Goal: Task Accomplishment & Management: Manage account settings

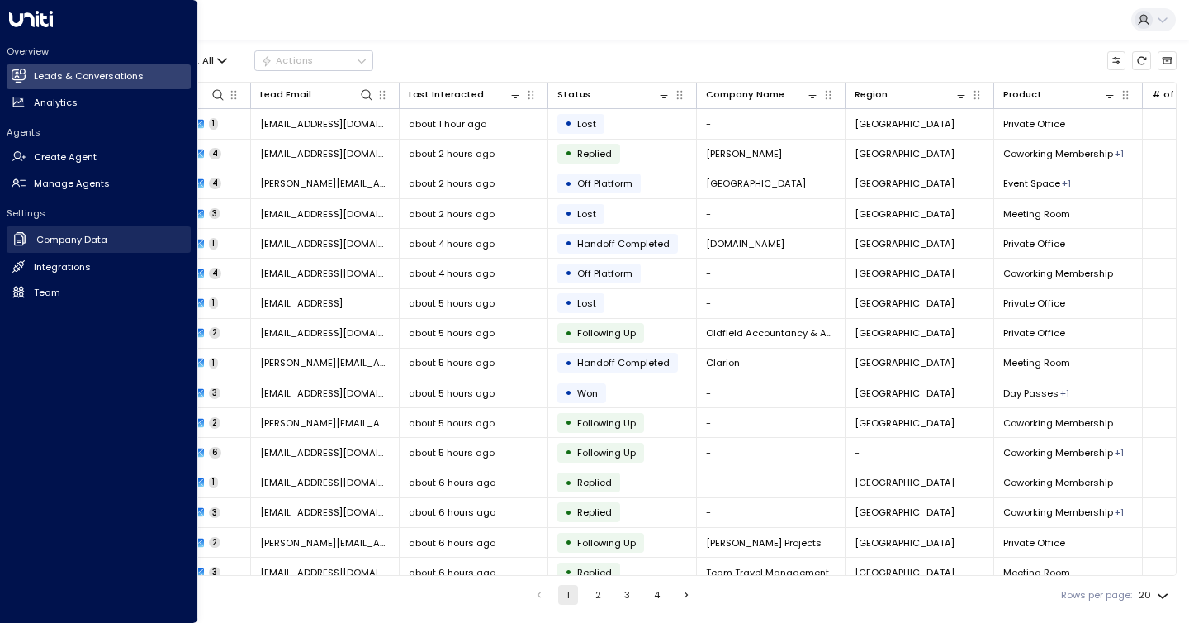
click at [40, 238] on h2 "Company Data" at bounding box center [71, 240] width 71 height 14
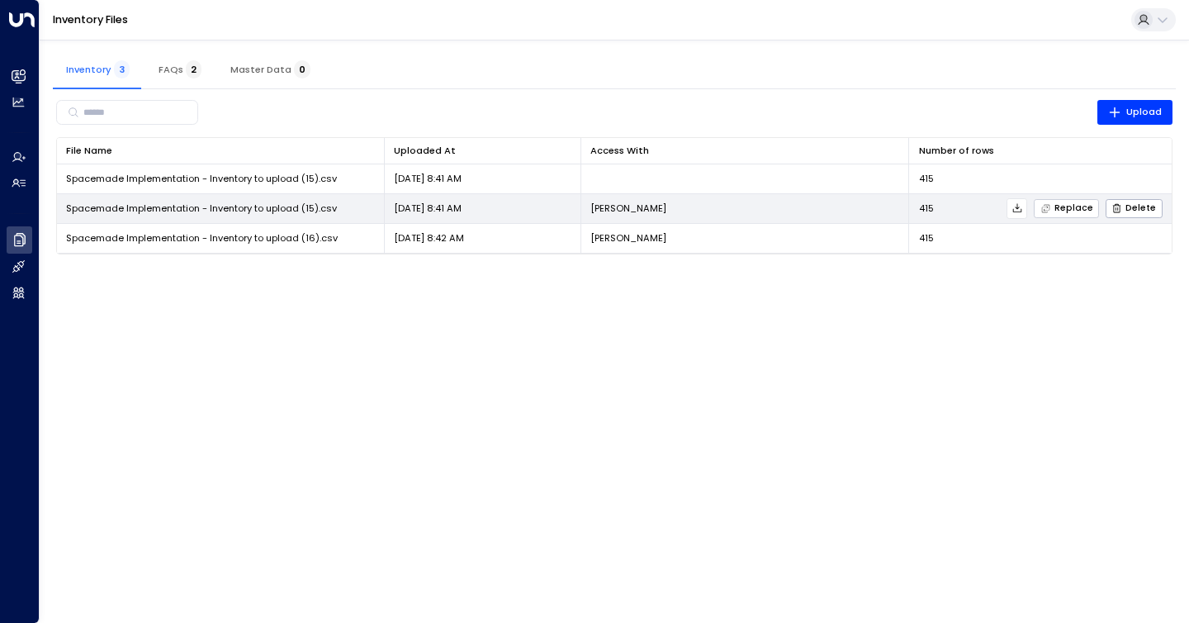
click at [1072, 203] on span "Replace" at bounding box center [1067, 208] width 53 height 11
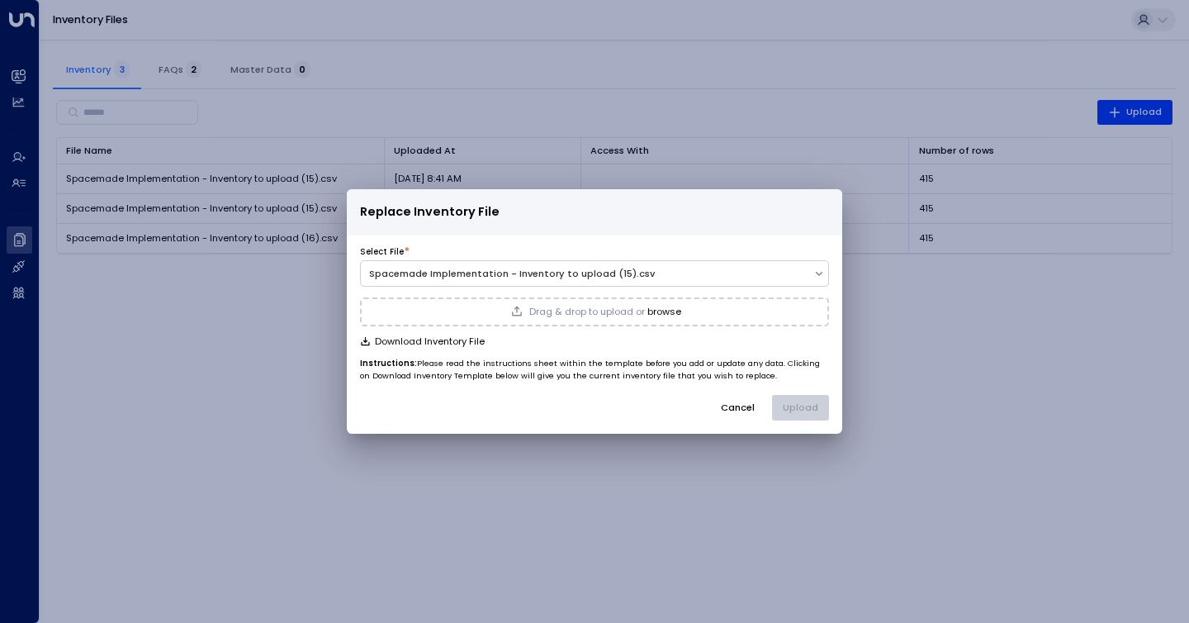
click at [596, 311] on span "Drag & drop to upload or" at bounding box center [587, 311] width 116 height 9
click at [804, 404] on button "Upload" at bounding box center [800, 408] width 57 height 26
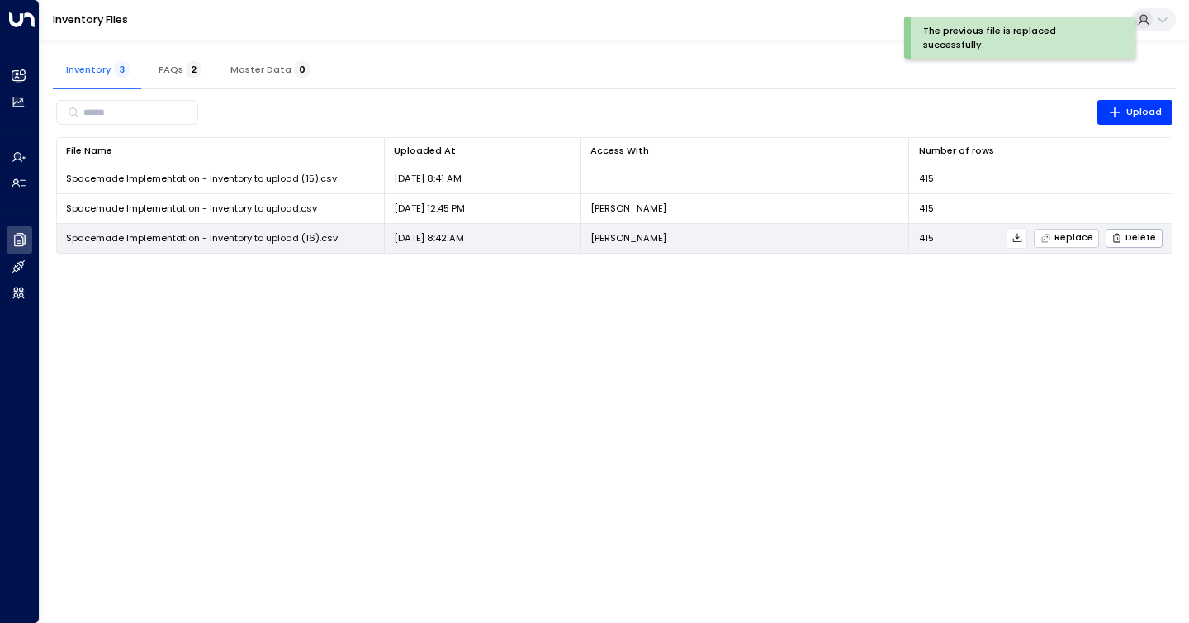
click at [1074, 236] on span "Replace" at bounding box center [1067, 238] width 53 height 11
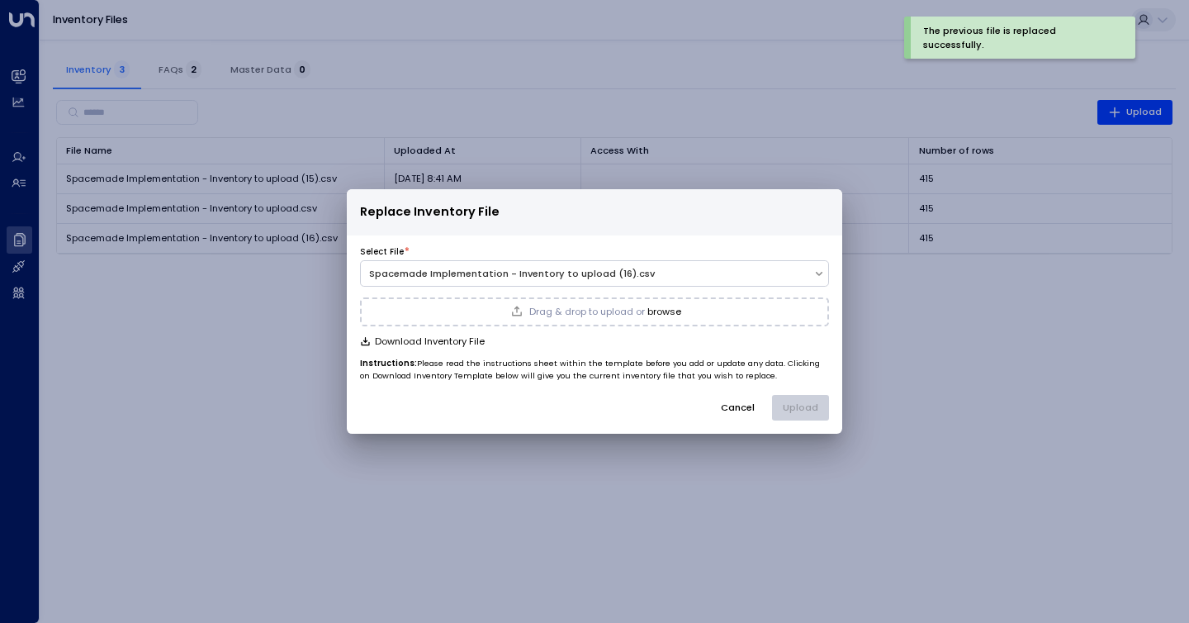
click at [665, 307] on button "browse" at bounding box center [665, 311] width 34 height 11
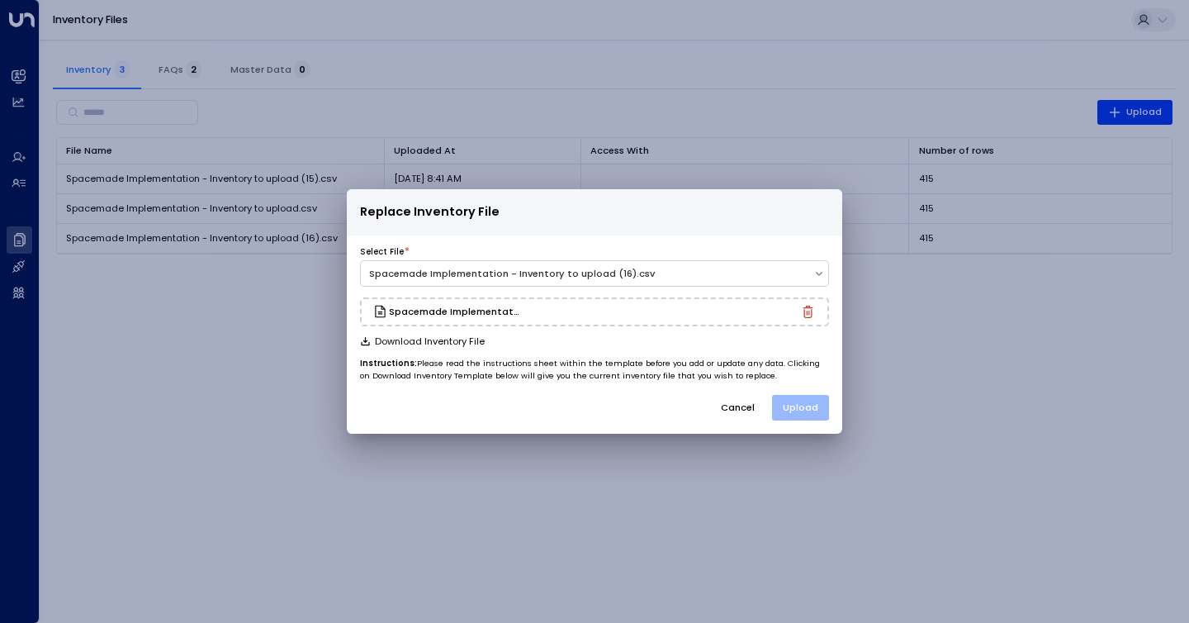
click at [790, 405] on button "Upload" at bounding box center [800, 408] width 57 height 26
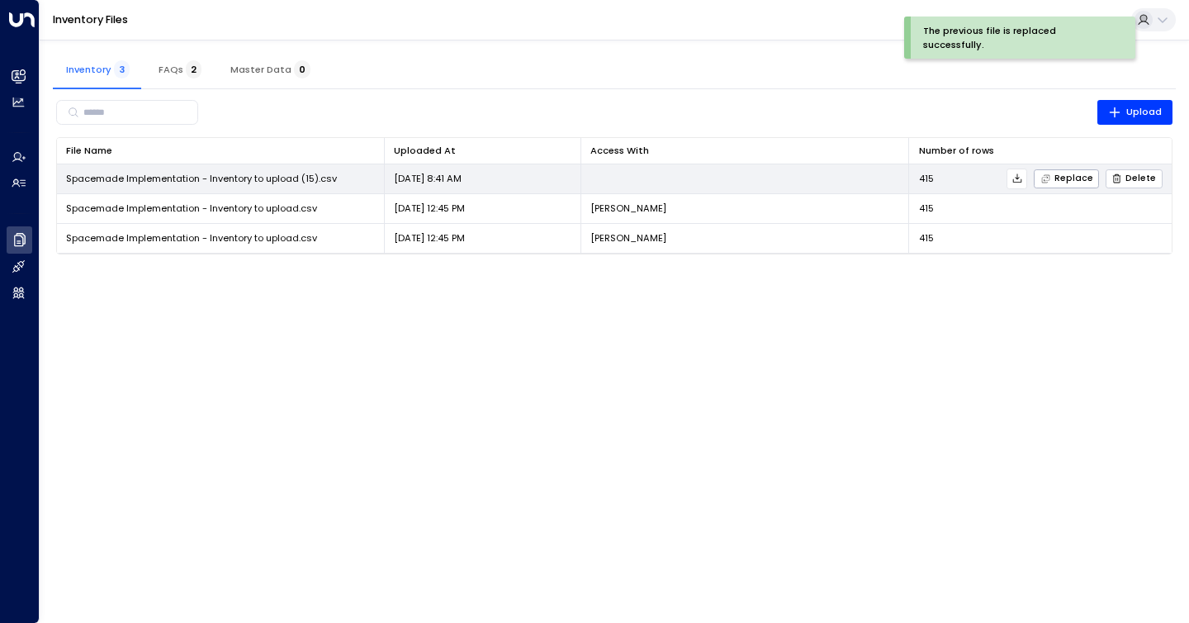
click at [1132, 173] on span "Delete" at bounding box center [1134, 178] width 45 height 11
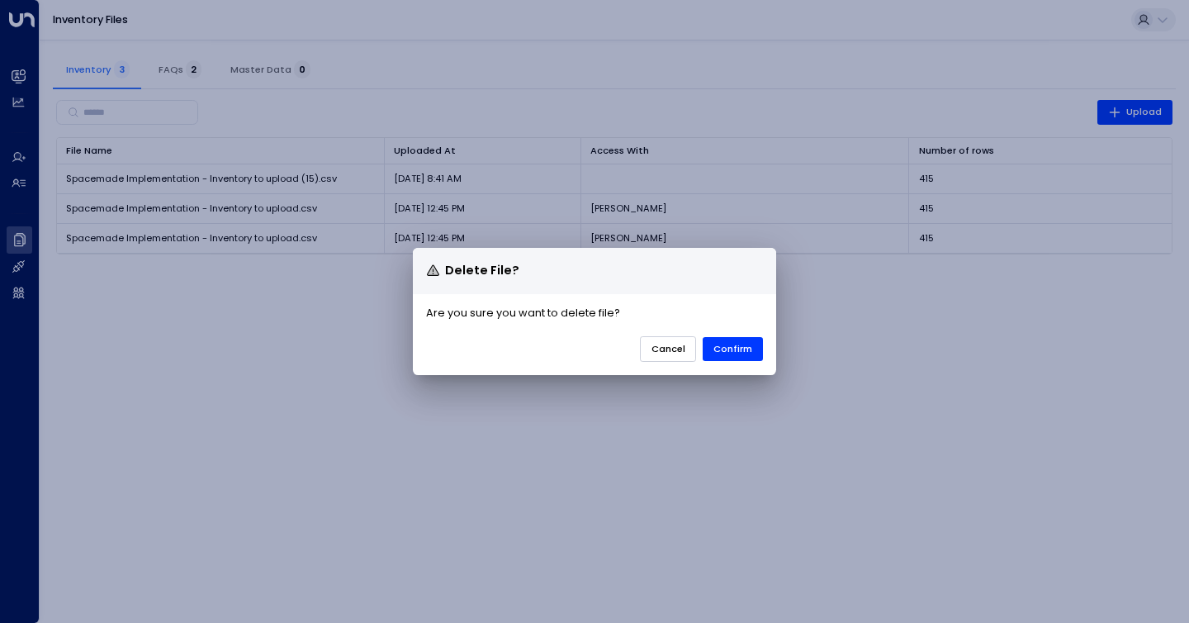
click at [680, 348] on button "Cancel" at bounding box center [668, 349] width 57 height 26
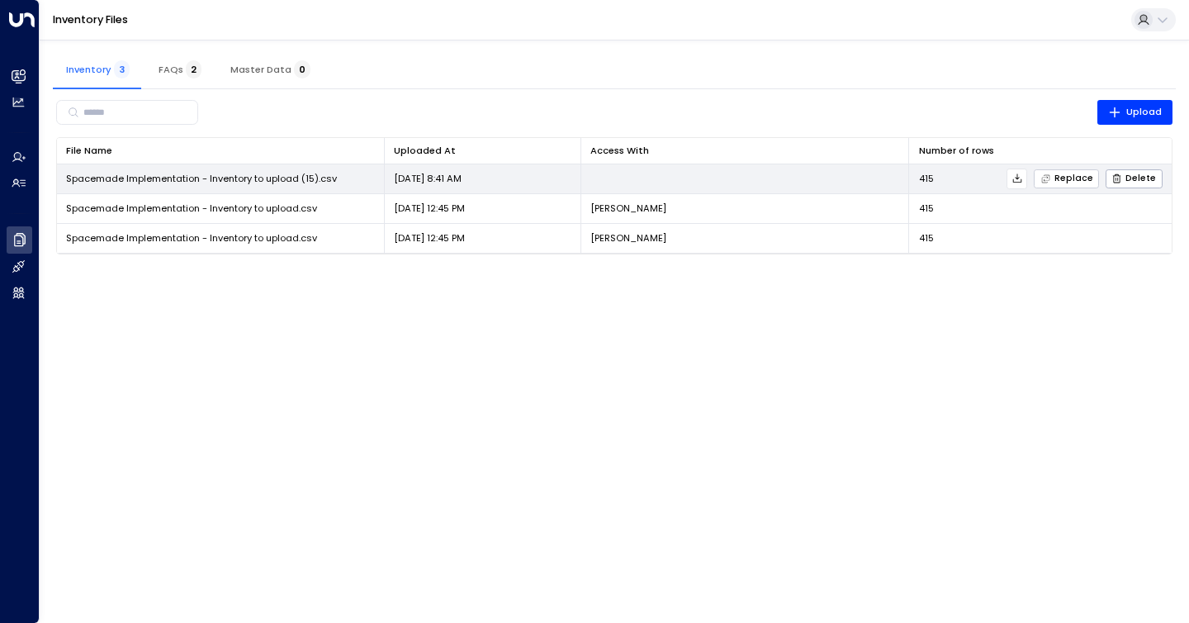
click at [1052, 178] on icon "button" at bounding box center [1046, 178] width 11 height 11
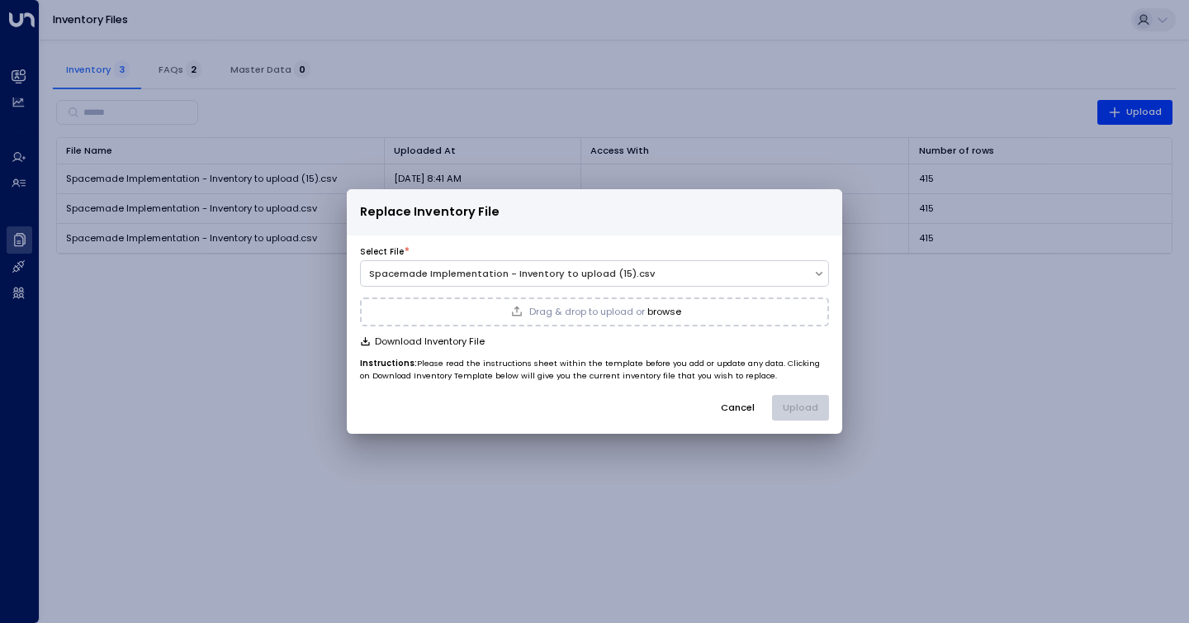
click at [652, 301] on div "Drag & drop to upload or browse" at bounding box center [594, 311] width 469 height 28
click at [802, 404] on button "Upload" at bounding box center [800, 408] width 57 height 26
